Goal: Book appointment/travel/reservation

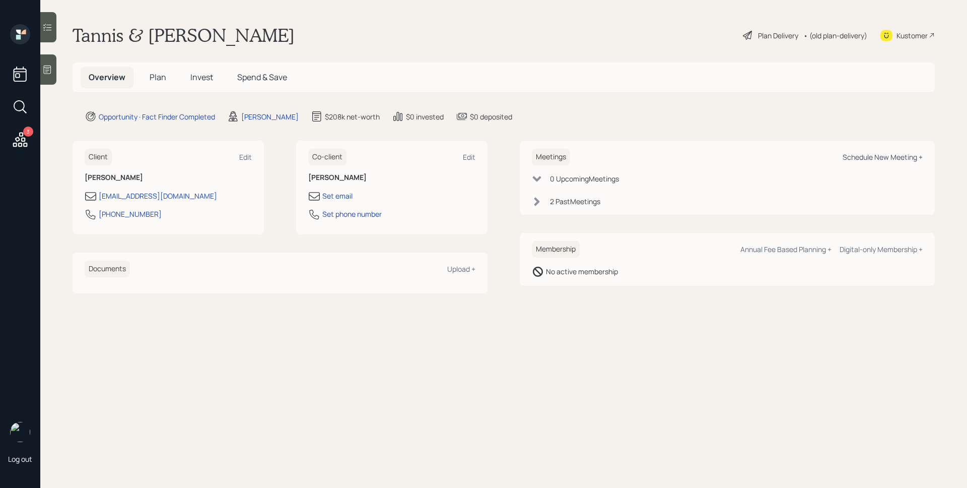
click at [869, 155] on div "Schedule New Meeting +" at bounding box center [883, 157] width 80 height 10
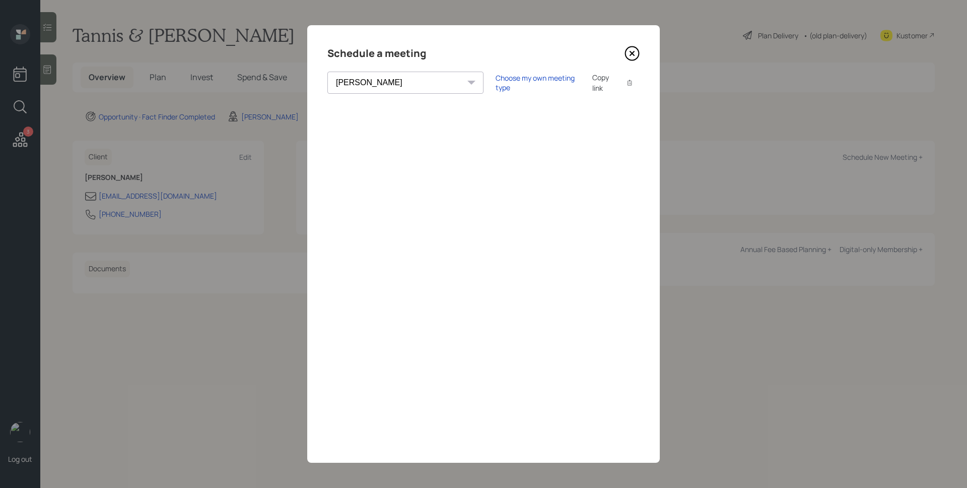
click at [394, 83] on select "[PERSON_NAME] [PERSON_NAME] [PERSON_NAME] [PERSON_NAME] [PERSON_NAME] [PERSON_N…" at bounding box center [405, 83] width 156 height 22
select select "round-[PERSON_NAME]"
click at [327, 72] on select "[PERSON_NAME] [PERSON_NAME] [PERSON_NAME] [PERSON_NAME] [PERSON_NAME] [PERSON_N…" at bounding box center [405, 83] width 156 height 22
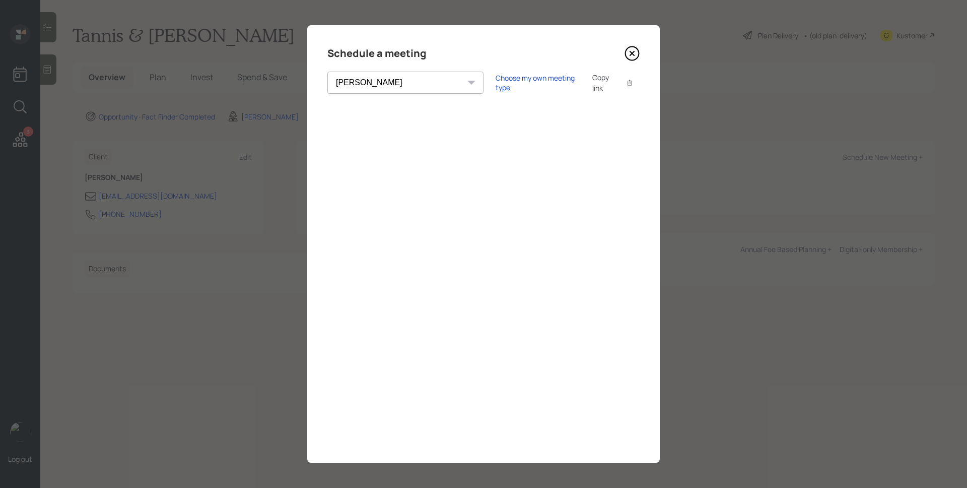
click at [632, 55] on icon at bounding box center [632, 53] width 15 height 15
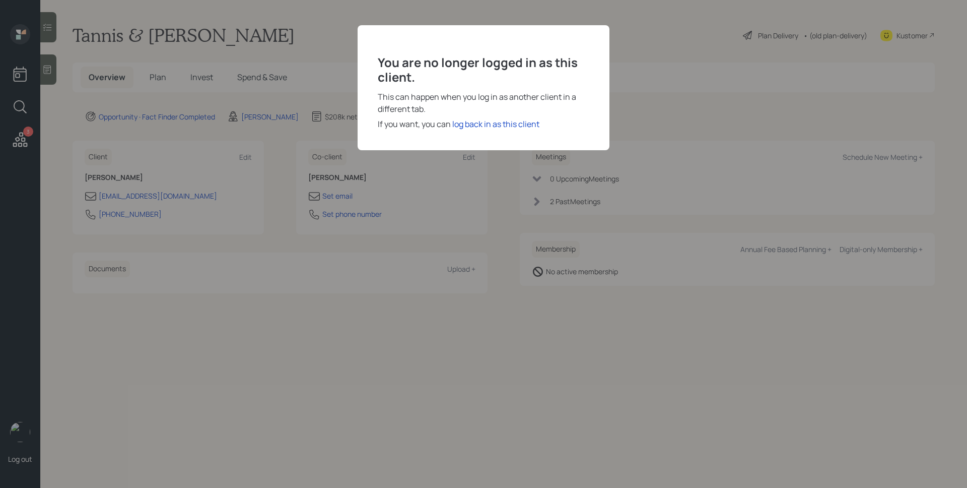
click at [642, 22] on div "You are no longer logged in as this client. This can happen when you log in as …" at bounding box center [483, 244] width 967 height 488
